Goal: Task Accomplishment & Management: Use online tool/utility

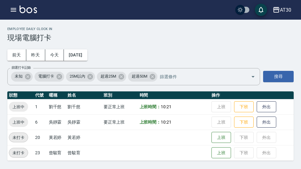
scroll to position [18, 0]
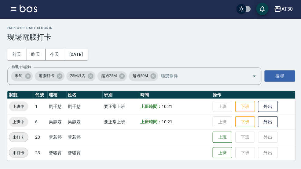
click at [282, 9] on div "AT30" at bounding box center [285, 10] width 11 height 8
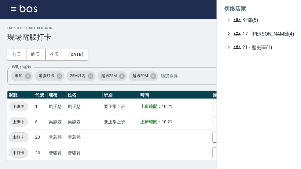
click at [258, 19] on span "全部(5)" at bounding box center [261, 20] width 59 height 7
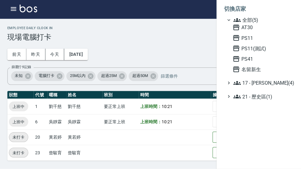
click at [262, 71] on span "名留新生" at bounding box center [261, 69] width 60 height 7
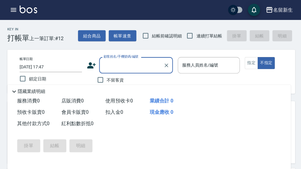
click at [17, 11] on icon "button" at bounding box center [13, 9] width 7 height 7
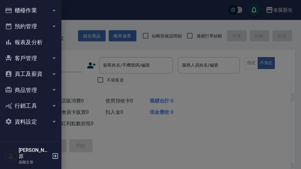
click at [34, 16] on button "櫃檯作業" at bounding box center [30, 10] width 56 height 16
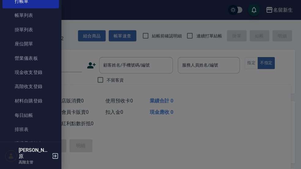
scroll to position [28, 0]
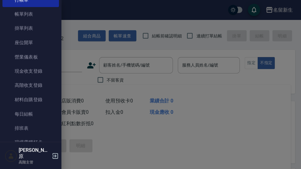
click at [36, 139] on link "現場電腦打卡" at bounding box center [30, 141] width 56 height 14
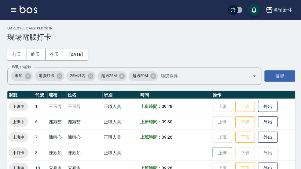
scroll to position [1, 0]
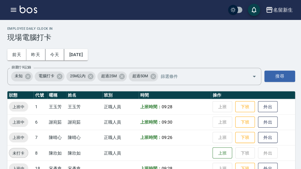
click at [15, 10] on icon "button" at bounding box center [14, 10] width 6 height 4
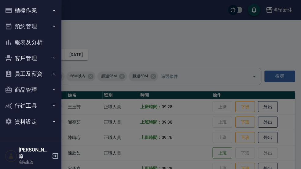
click at [48, 12] on button "櫃檯作業" at bounding box center [30, 10] width 56 height 16
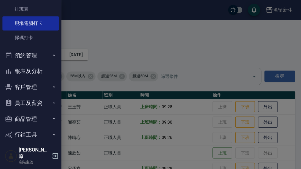
scroll to position [146, 0]
click at [50, 102] on button "員工及薪資" at bounding box center [30, 102] width 56 height 16
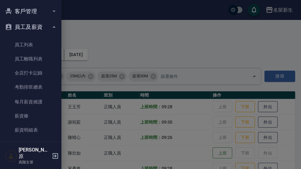
scroll to position [219, 0]
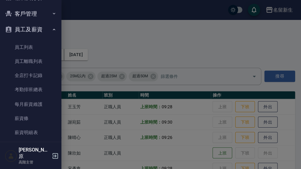
click at [41, 72] on link "全店打卡記錄" at bounding box center [30, 75] width 56 height 14
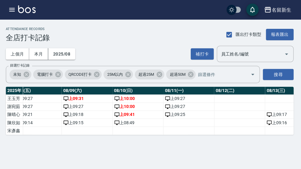
scroll to position [1, 0]
